Goal: Download file/media

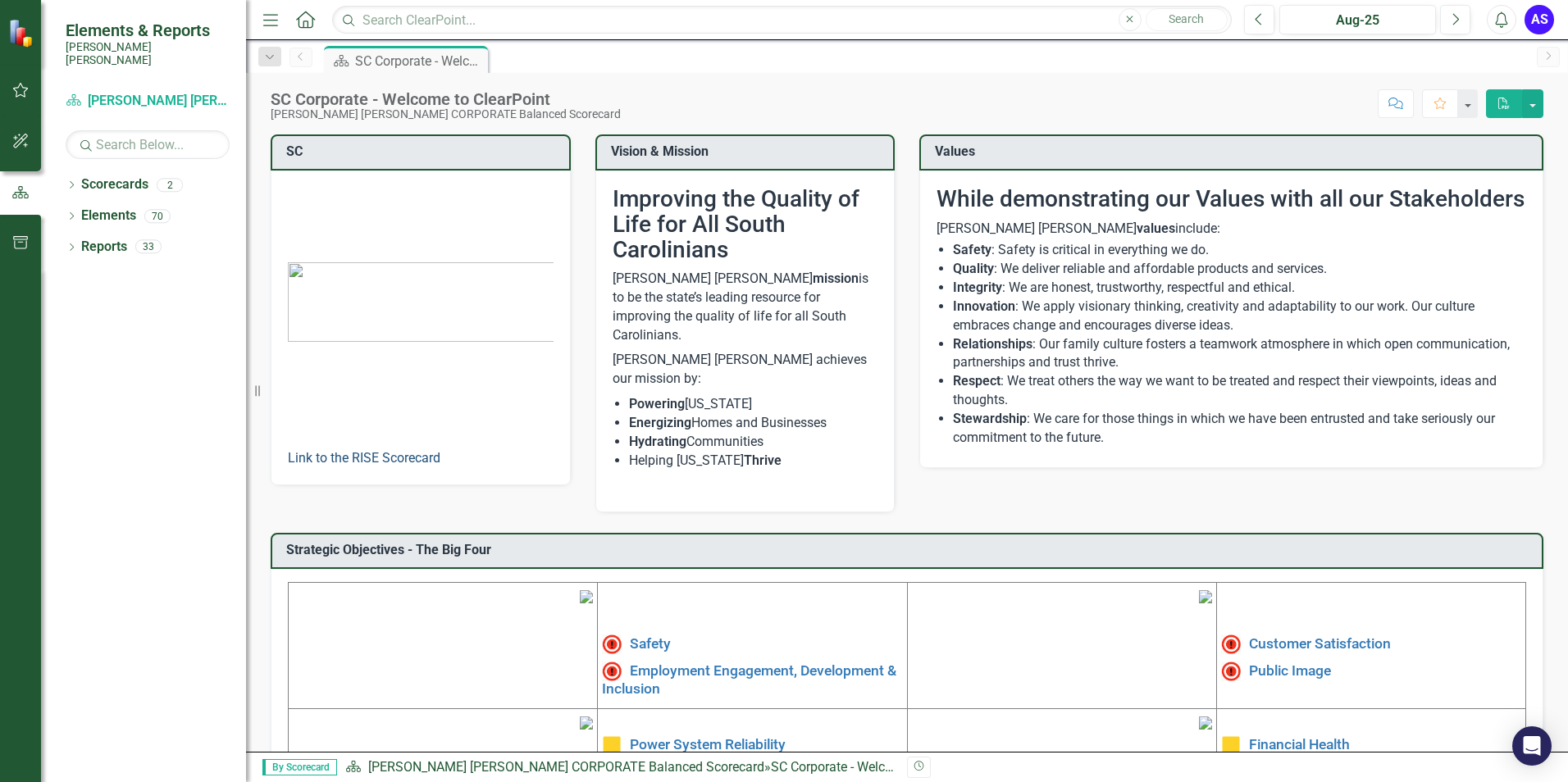
click at [397, 459] on link "Link to the RISE Scorecard" at bounding box center [364, 458] width 153 height 16
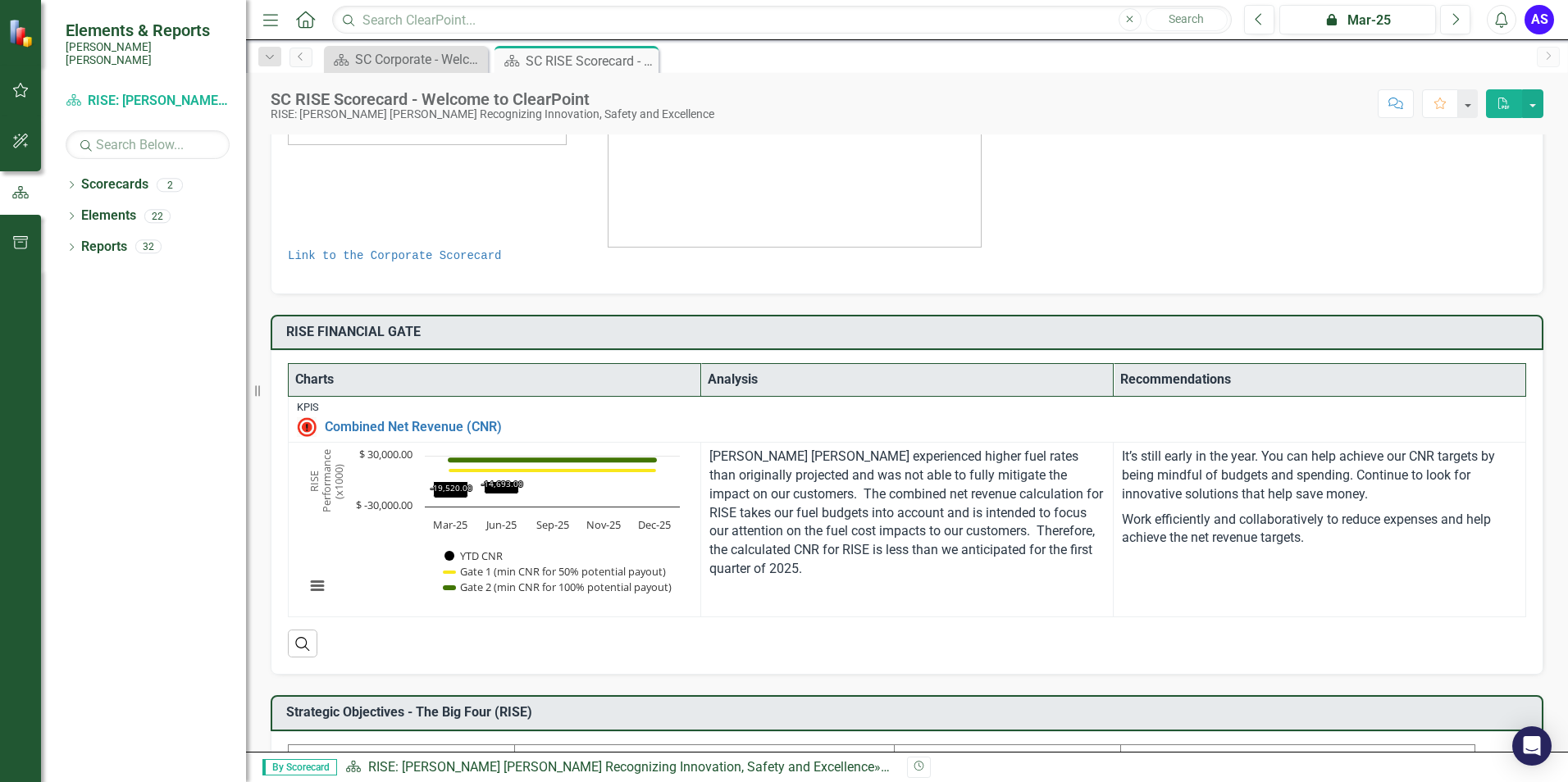
scroll to position [328, 0]
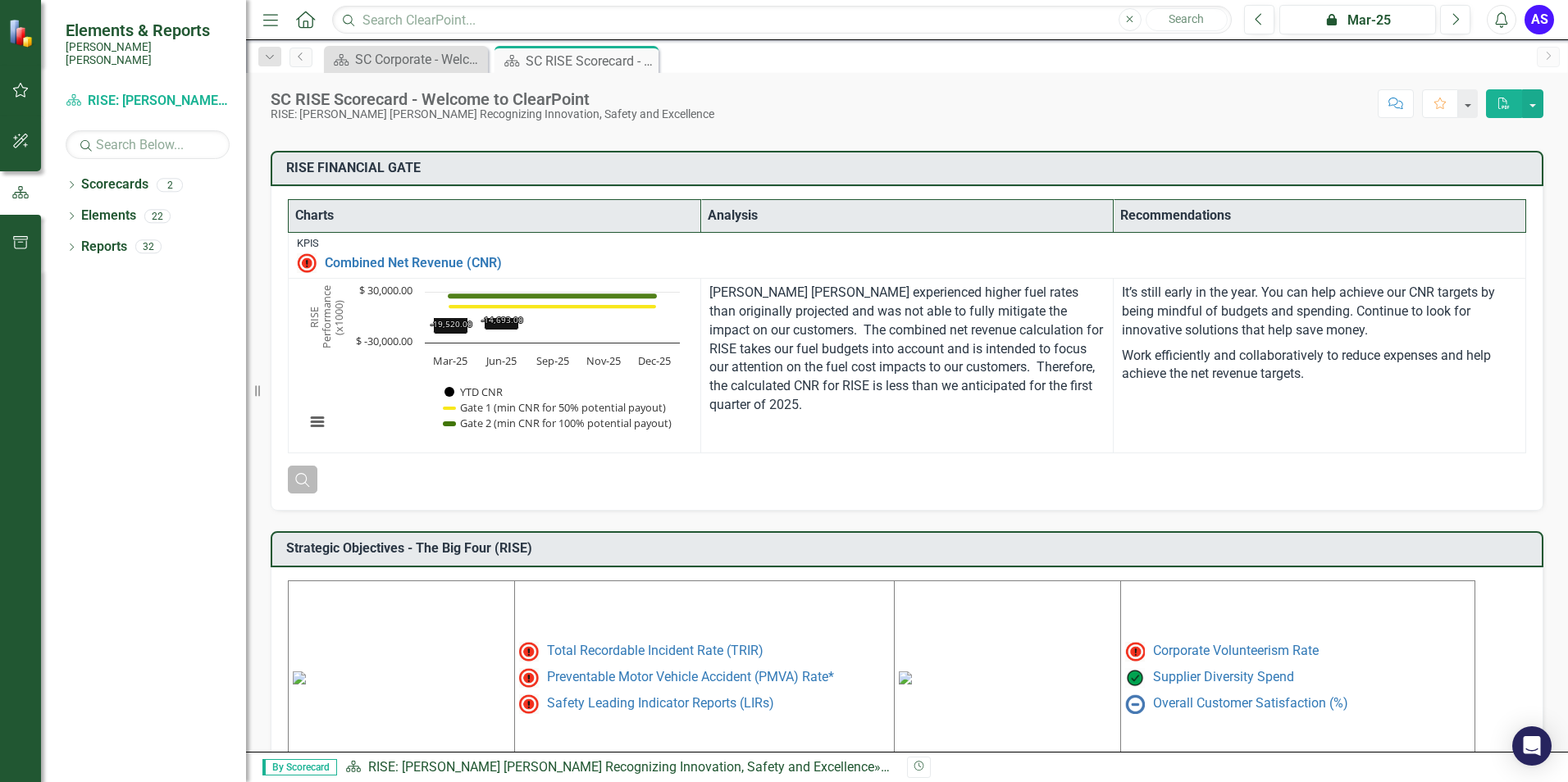
click at [302, 478] on icon "Search" at bounding box center [302, 480] width 18 height 15
click at [321, 423] on button "View chart menu, Chart" at bounding box center [317, 422] width 23 height 23
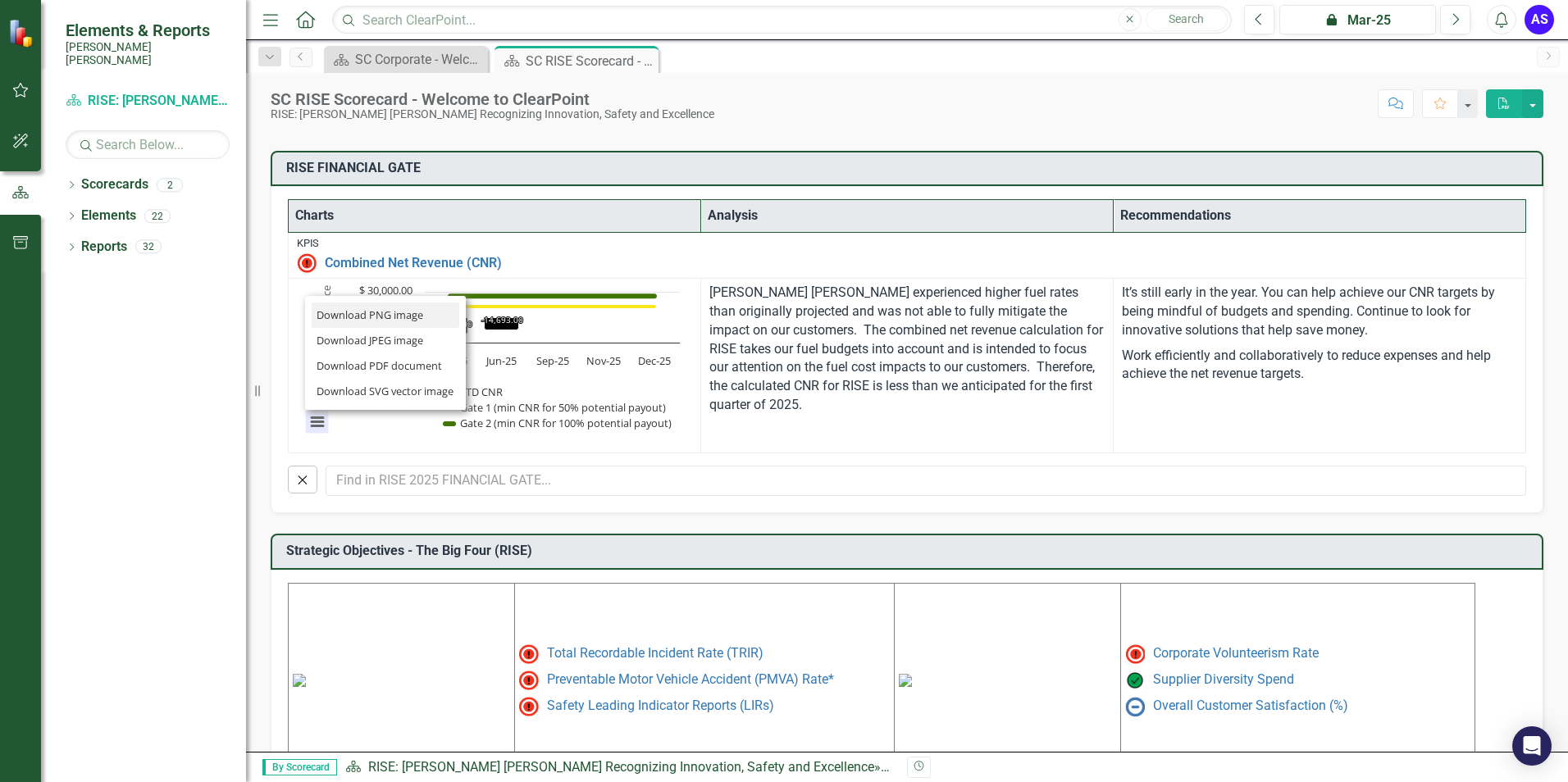
click at [373, 317] on li "Download PNG image" at bounding box center [385, 315] width 148 height 25
click at [309, 264] on img at bounding box center [307, 263] width 20 height 20
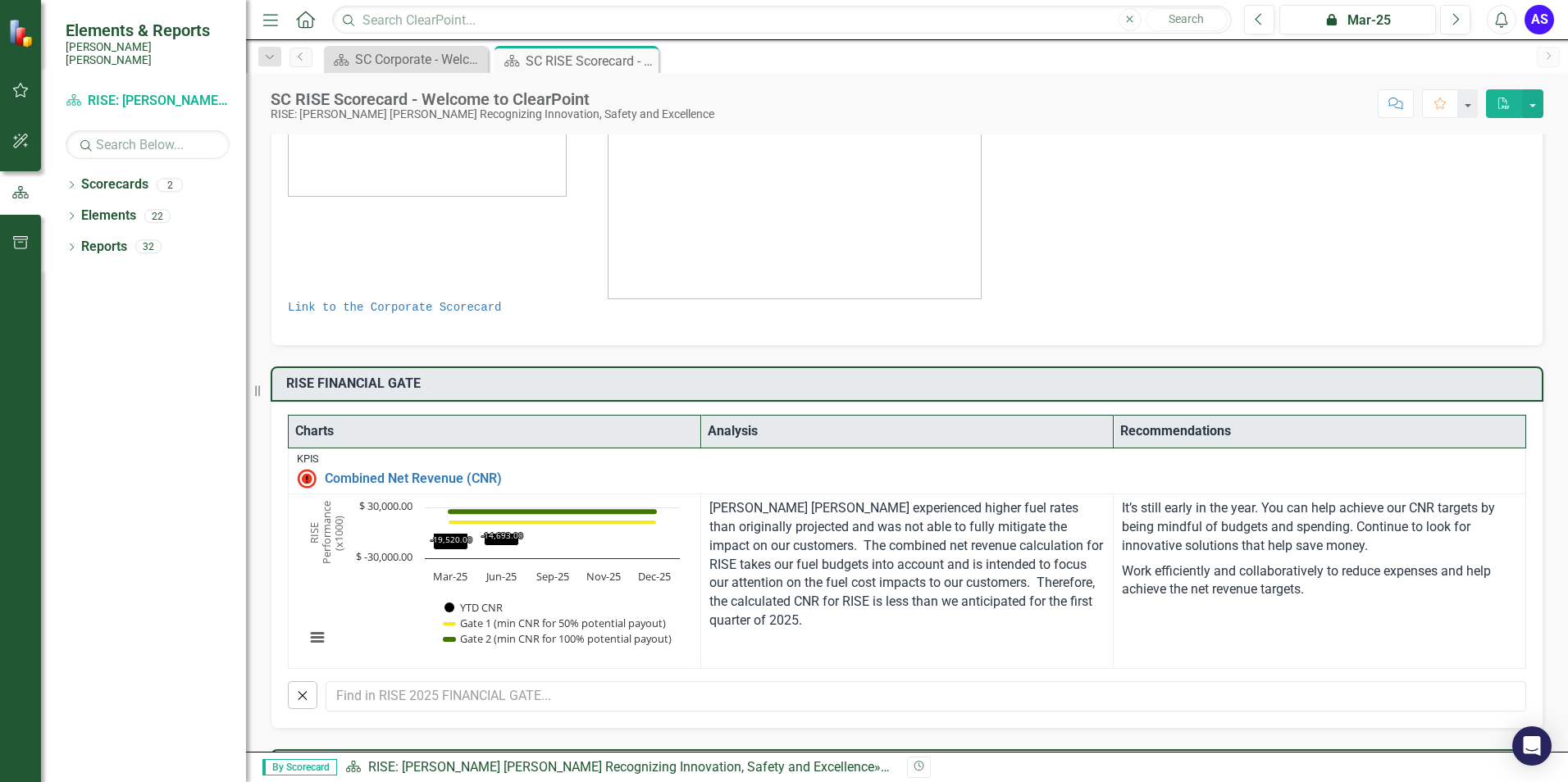
scroll to position [0, 0]
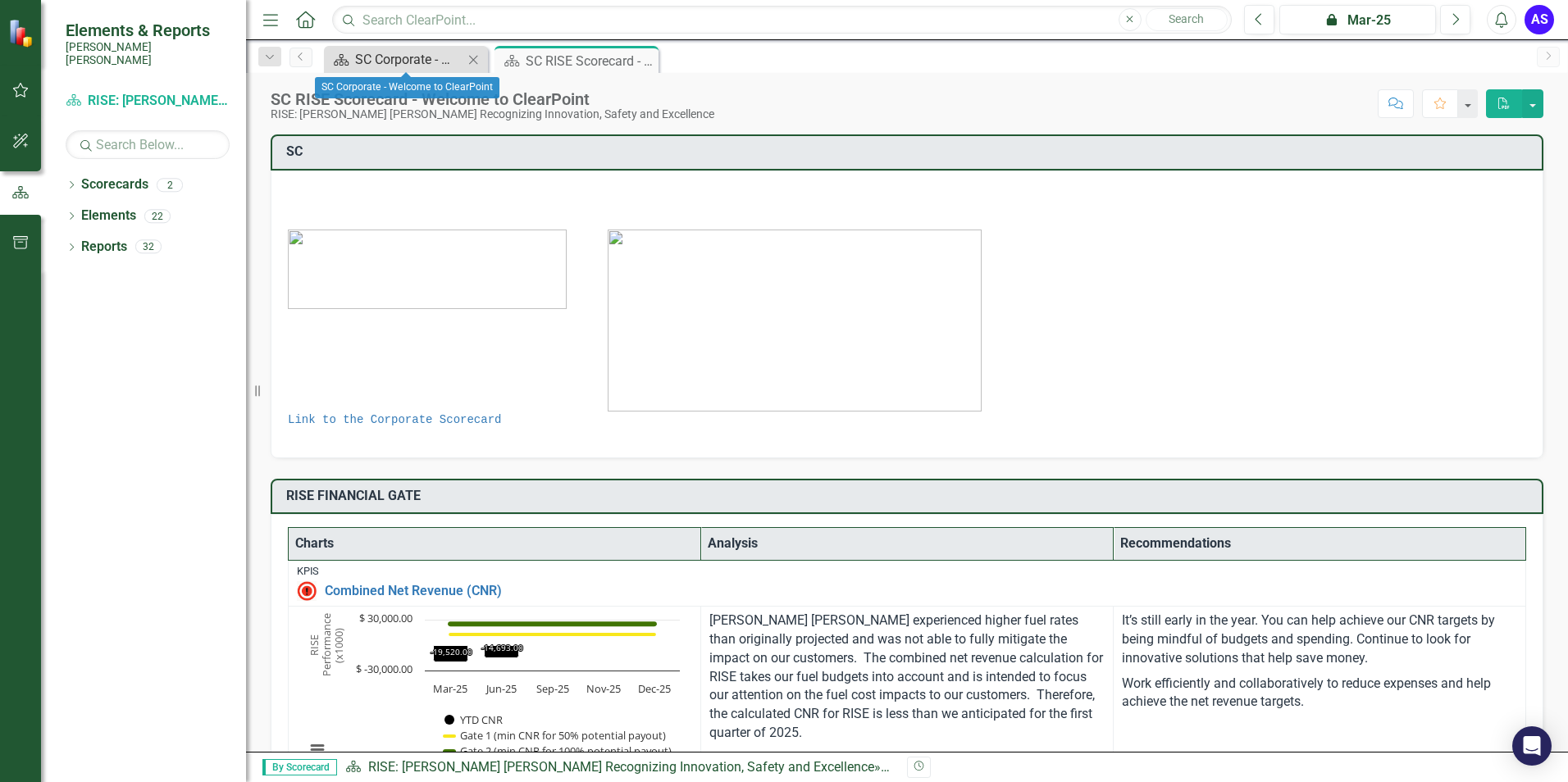
click at [391, 61] on div "SC Corporate - Welcome to ClearPoint" at bounding box center [409, 60] width 108 height 21
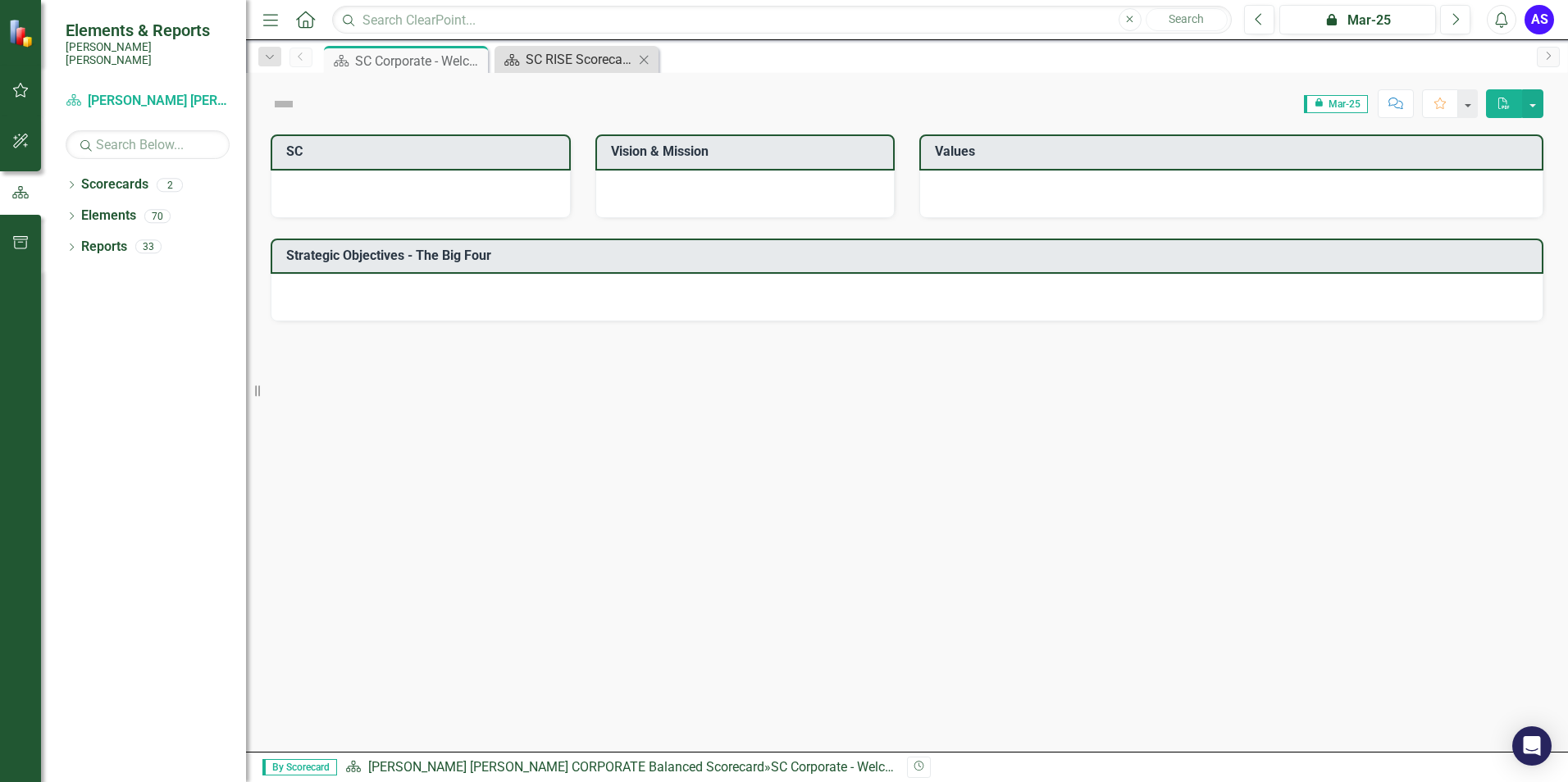
click at [541, 60] on div "SC RISE Scorecard - Welcome to ClearPoint" at bounding box center [579, 60] width 108 height 21
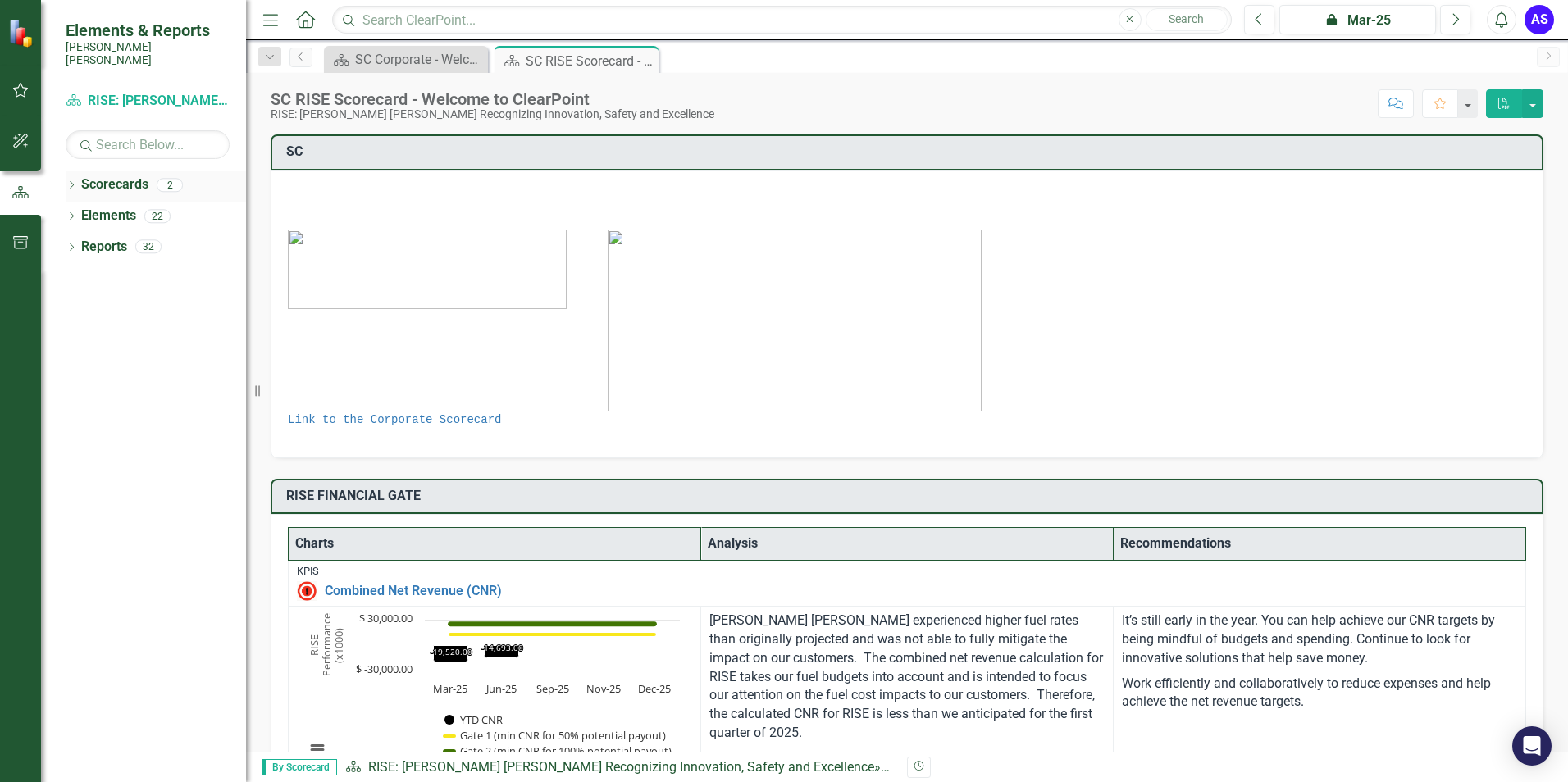
click at [137, 186] on div "Scorecards 2" at bounding box center [163, 187] width 165 height 31
click at [95, 179] on link "Scorecards" at bounding box center [115, 185] width 67 height 19
click at [62, 179] on div "Dropdown Scorecards 2 Santee [PERSON_NAME] CORPORATE Balanced Scorecard RISE: […" at bounding box center [143, 476] width 205 height 611
click at [67, 182] on icon "Dropdown" at bounding box center [71, 187] width 11 height 9
